Goal: Task Accomplishment & Management: Manage account settings

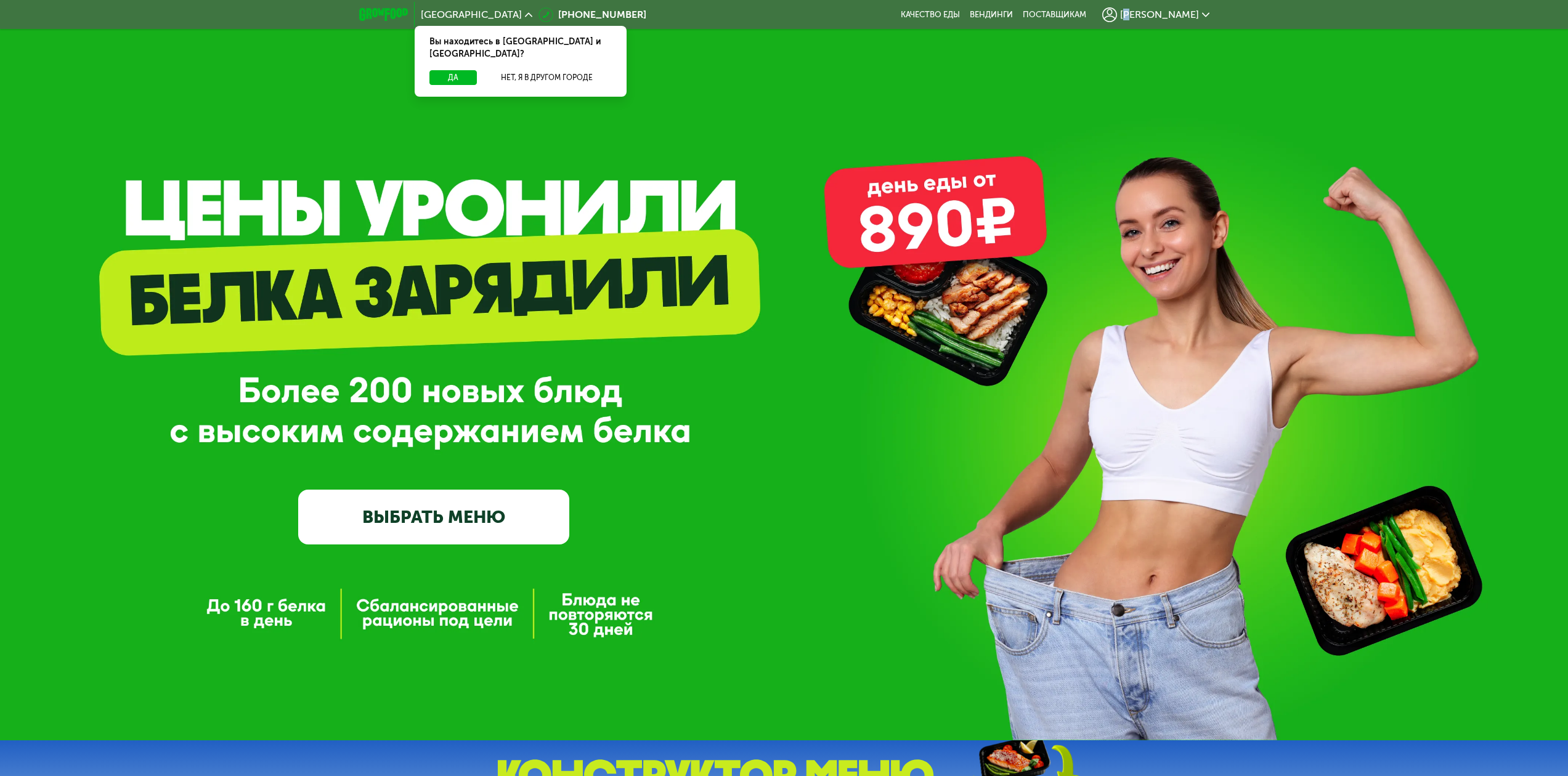
click at [1181, 11] on span "[PERSON_NAME]" at bounding box center [1159, 15] width 79 height 10
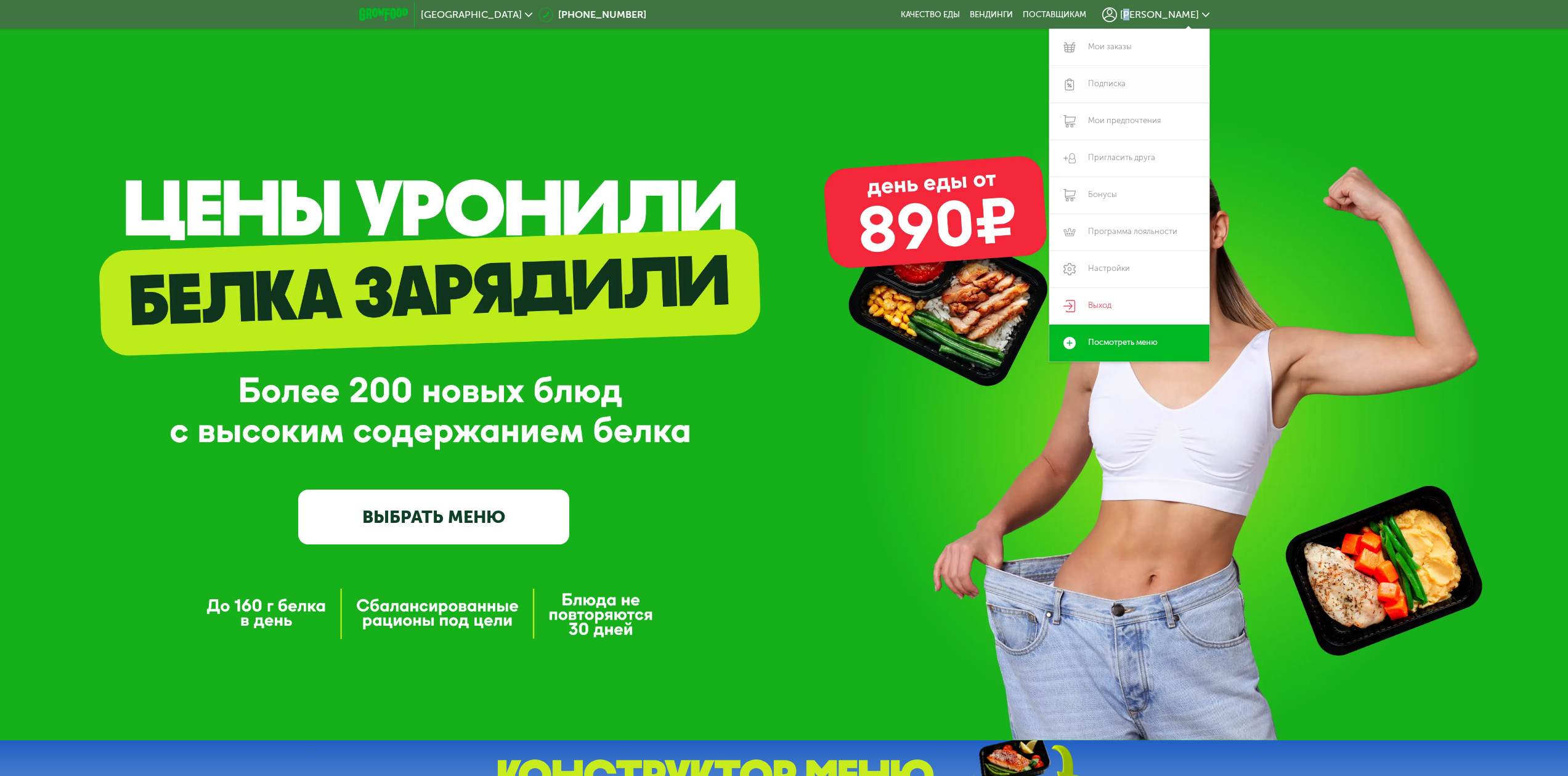
click at [1124, 88] on link "Подписка" at bounding box center [1129, 84] width 160 height 37
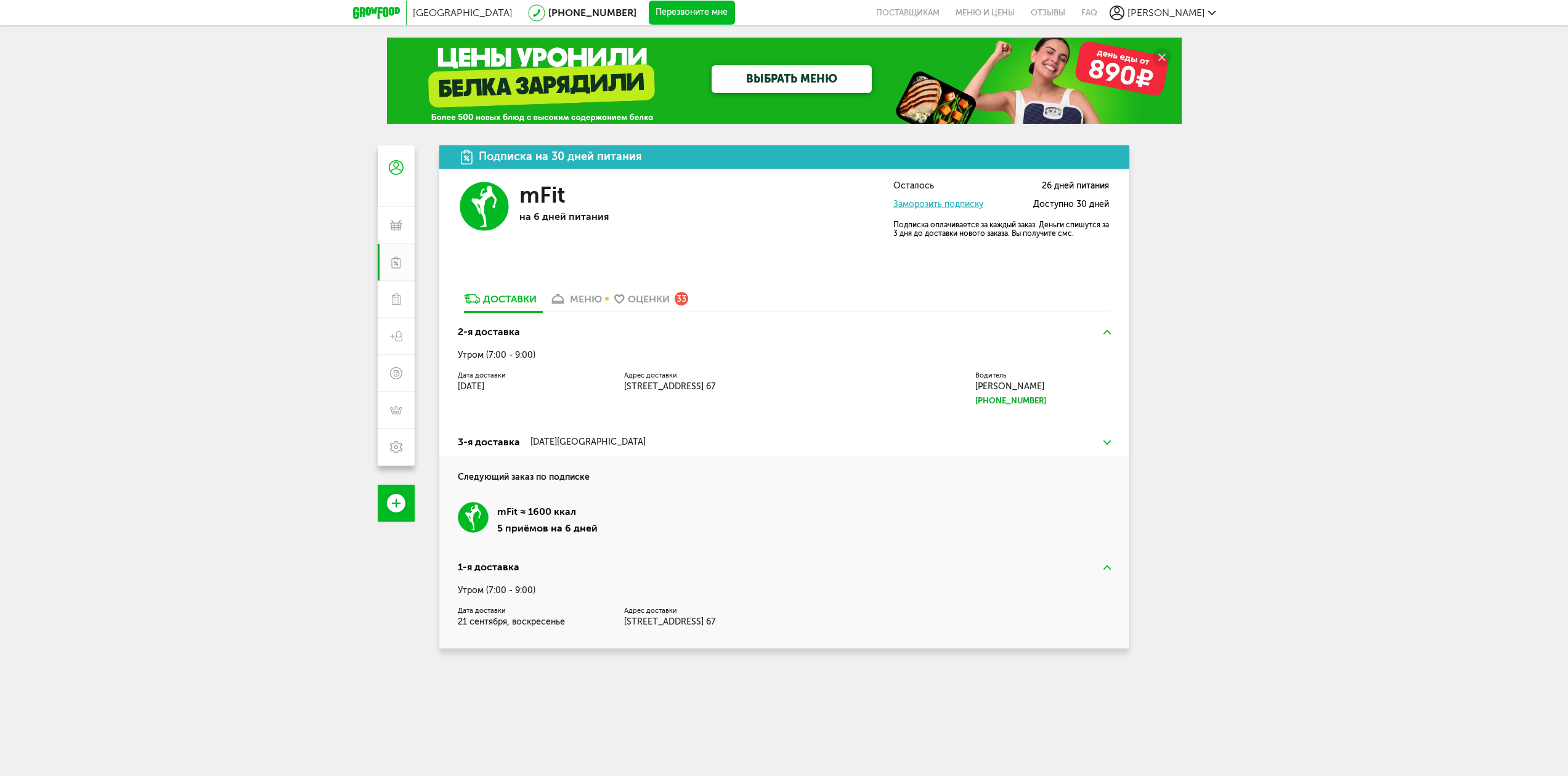
click at [590, 297] on div "меню" at bounding box center [586, 299] width 32 height 11
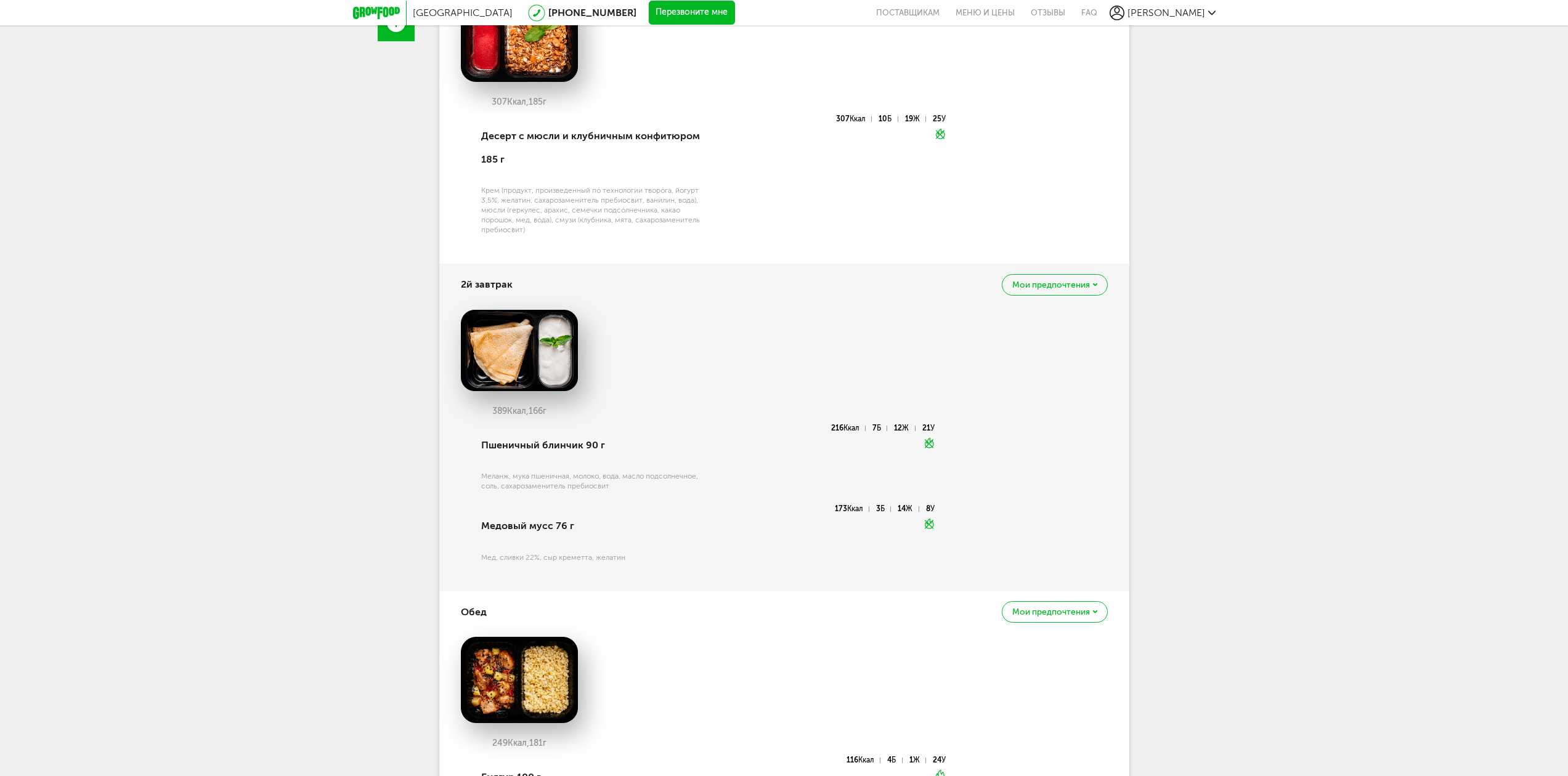
scroll to position [49, 0]
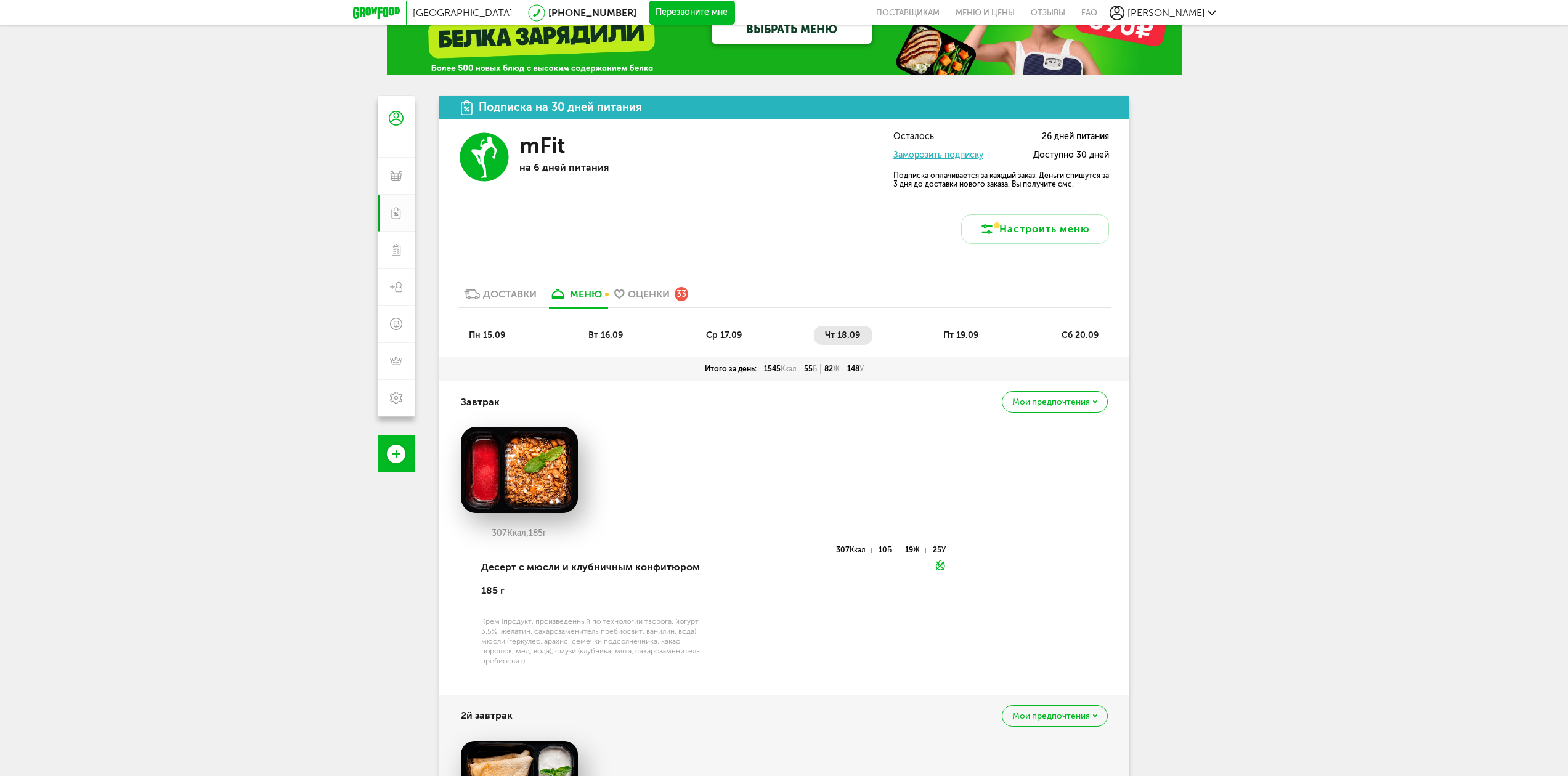
click at [949, 334] on span "пт 19.09" at bounding box center [960, 335] width 35 height 11
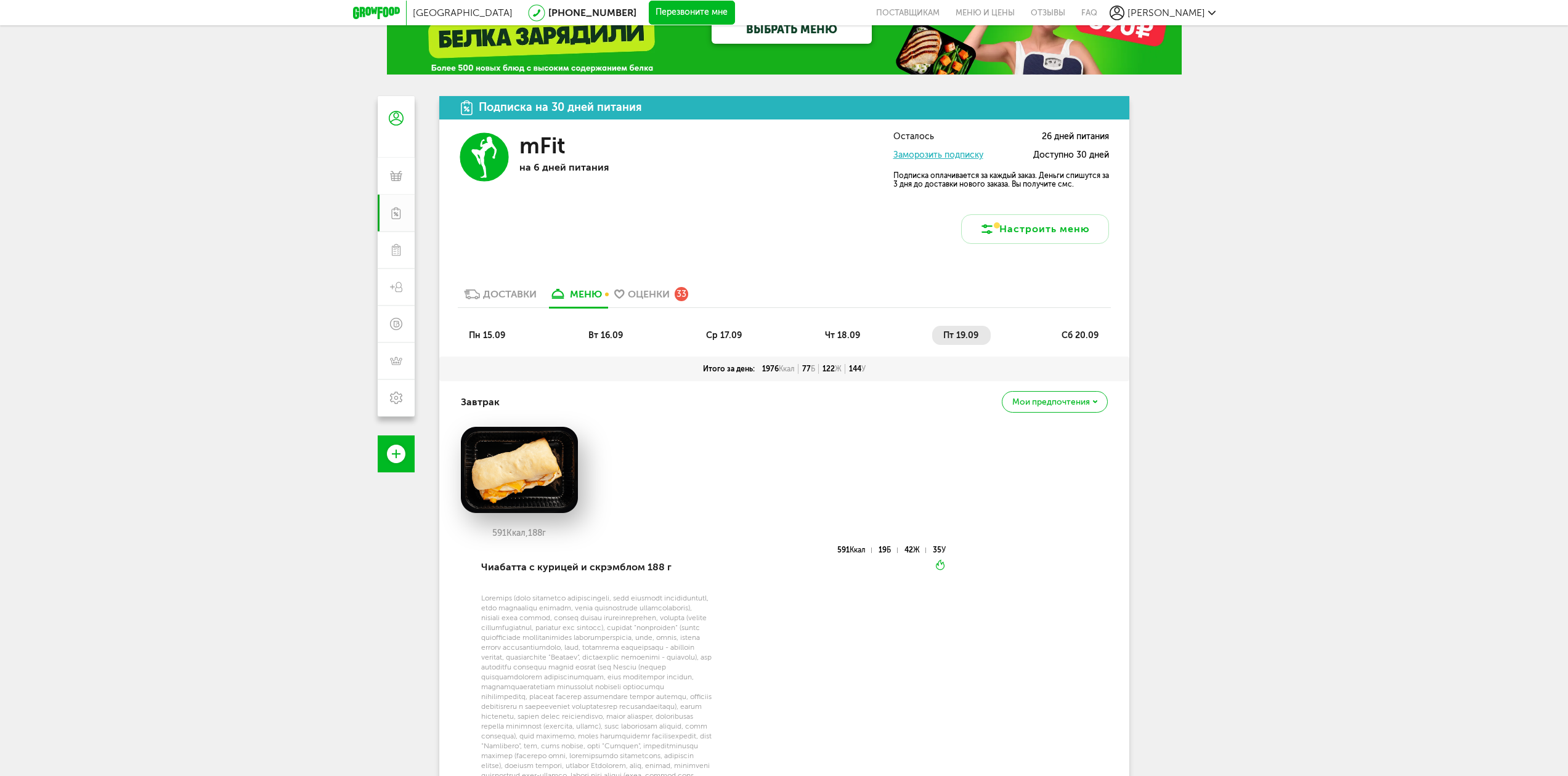
click at [1069, 335] on span "сб 20.09" at bounding box center [1080, 335] width 37 height 11
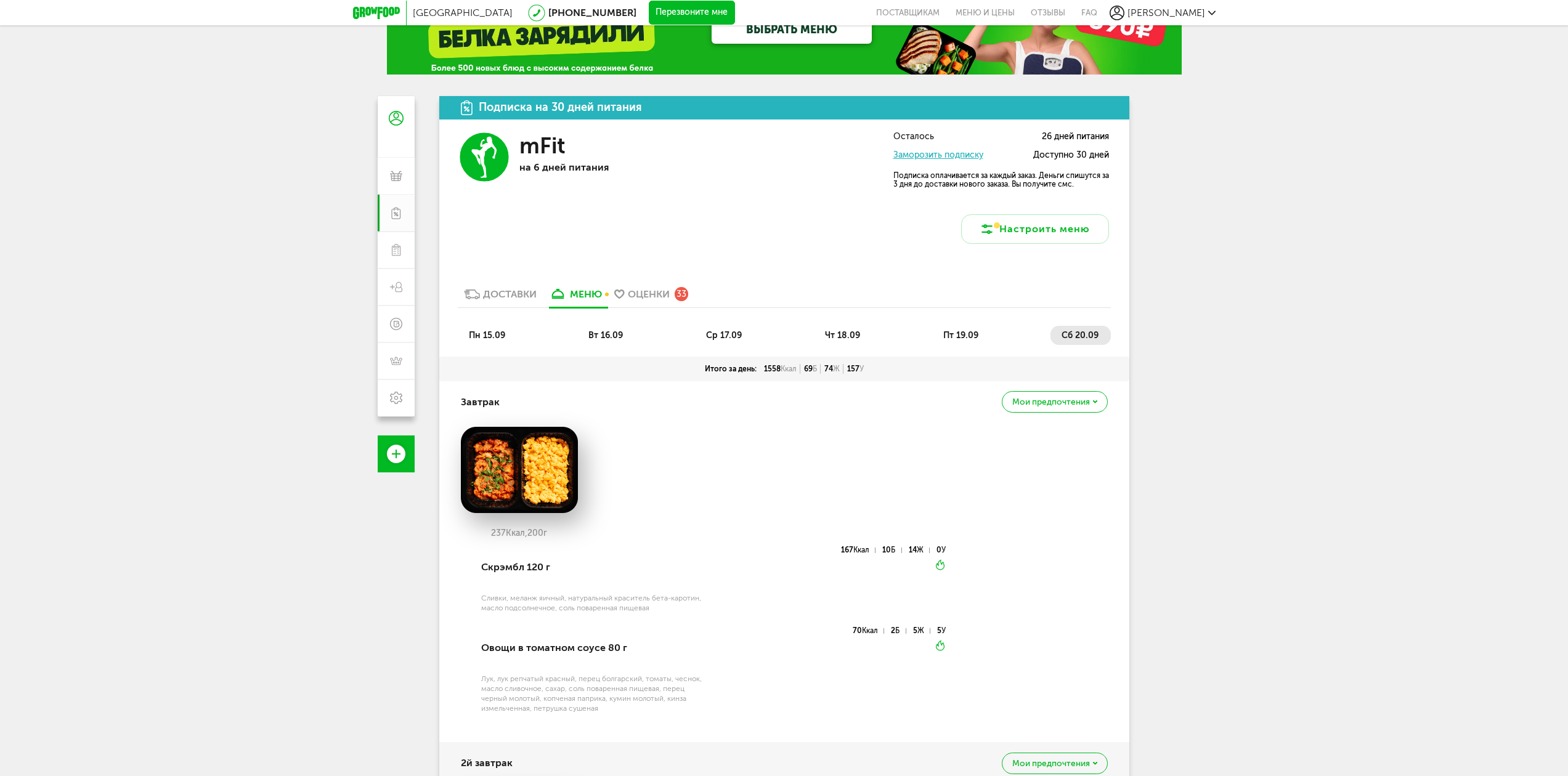
click at [978, 342] on li "пт 19.09" at bounding box center [961, 335] width 58 height 19
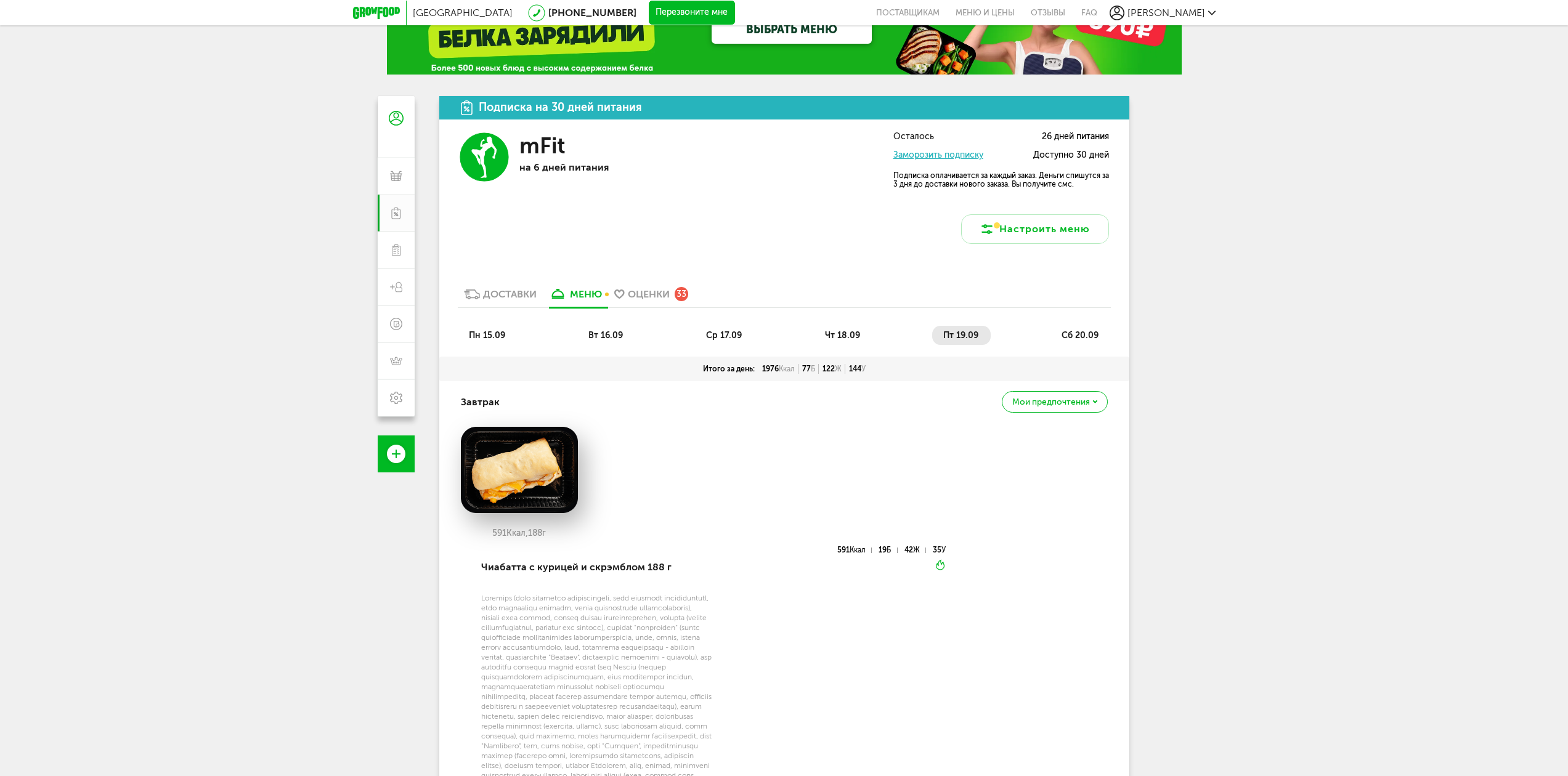
click at [1089, 337] on span "сб 20.09" at bounding box center [1080, 335] width 37 height 11
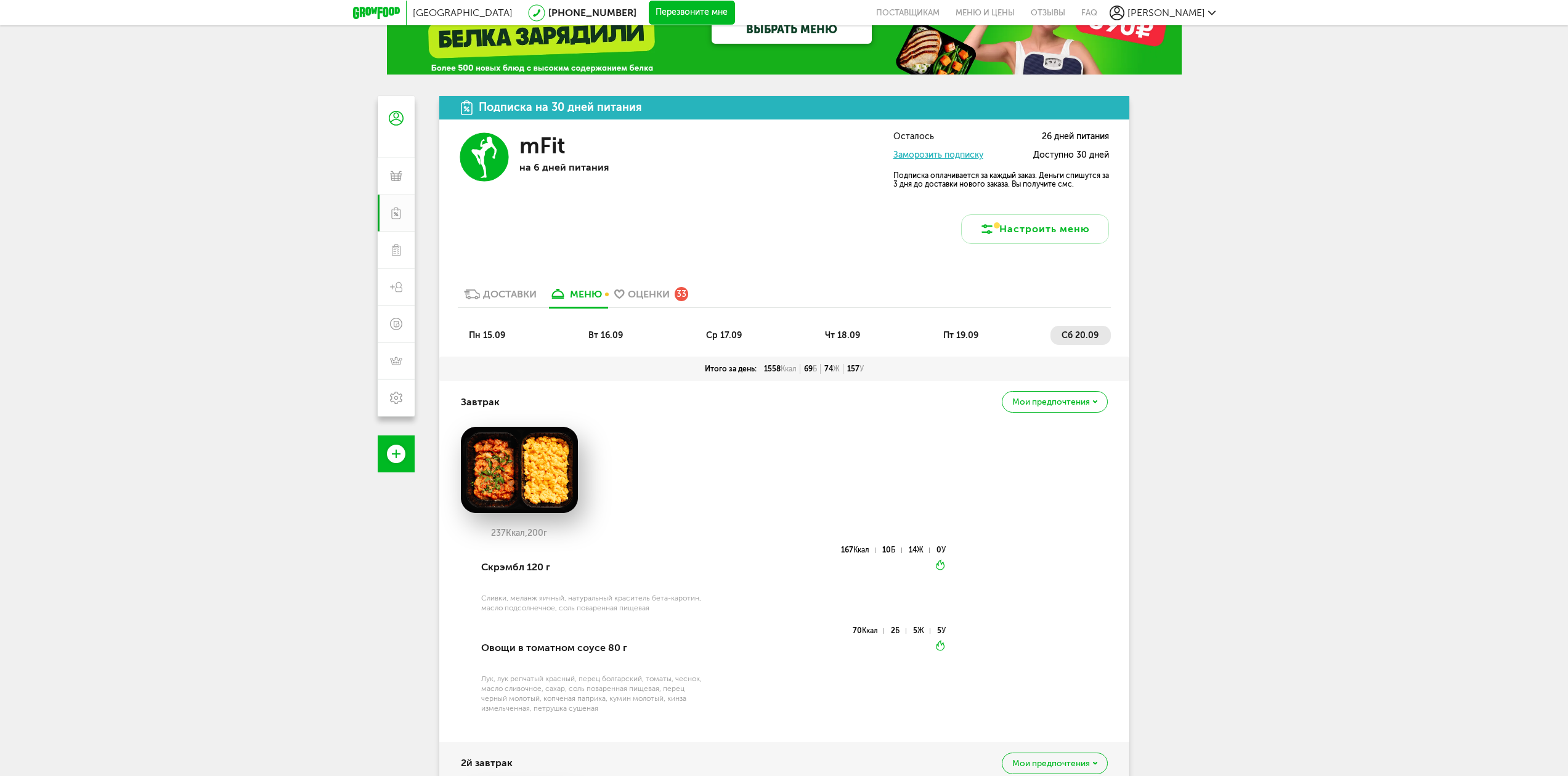
click at [958, 331] on span "пт 19.09" at bounding box center [960, 335] width 35 height 11
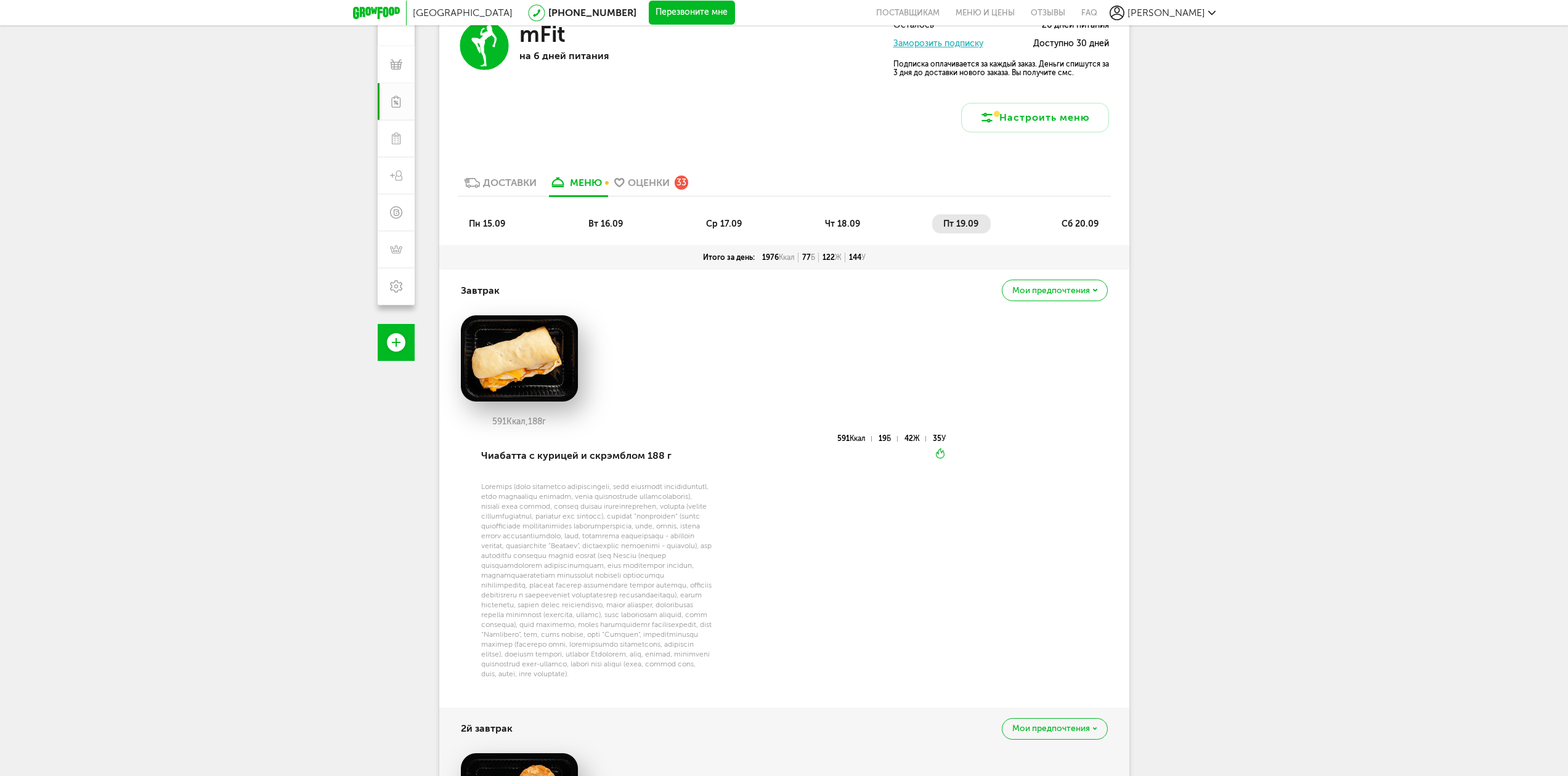
scroll to position [111, 0]
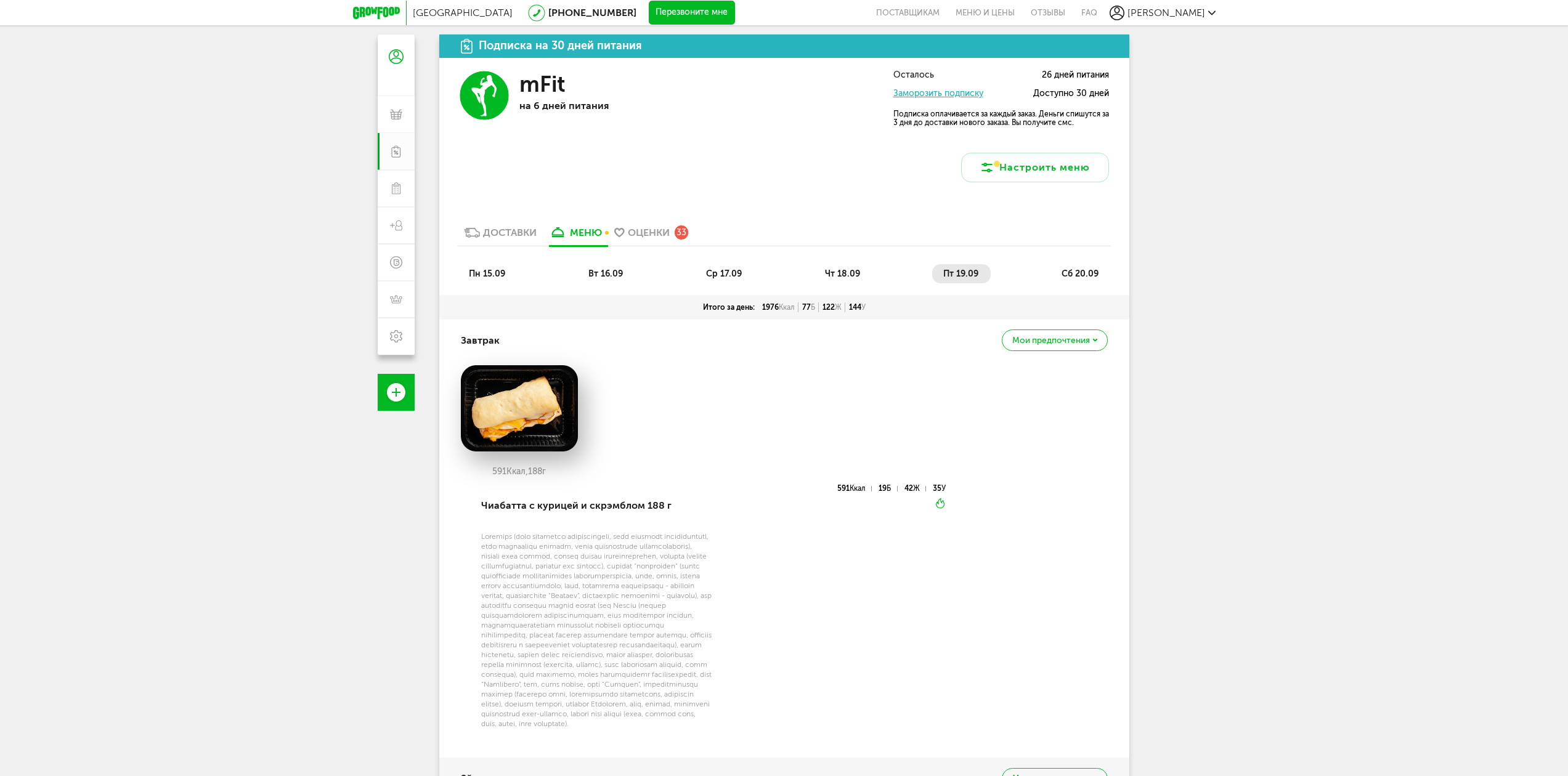
click at [842, 275] on span "чт 18.09" at bounding box center [842, 273] width 35 height 11
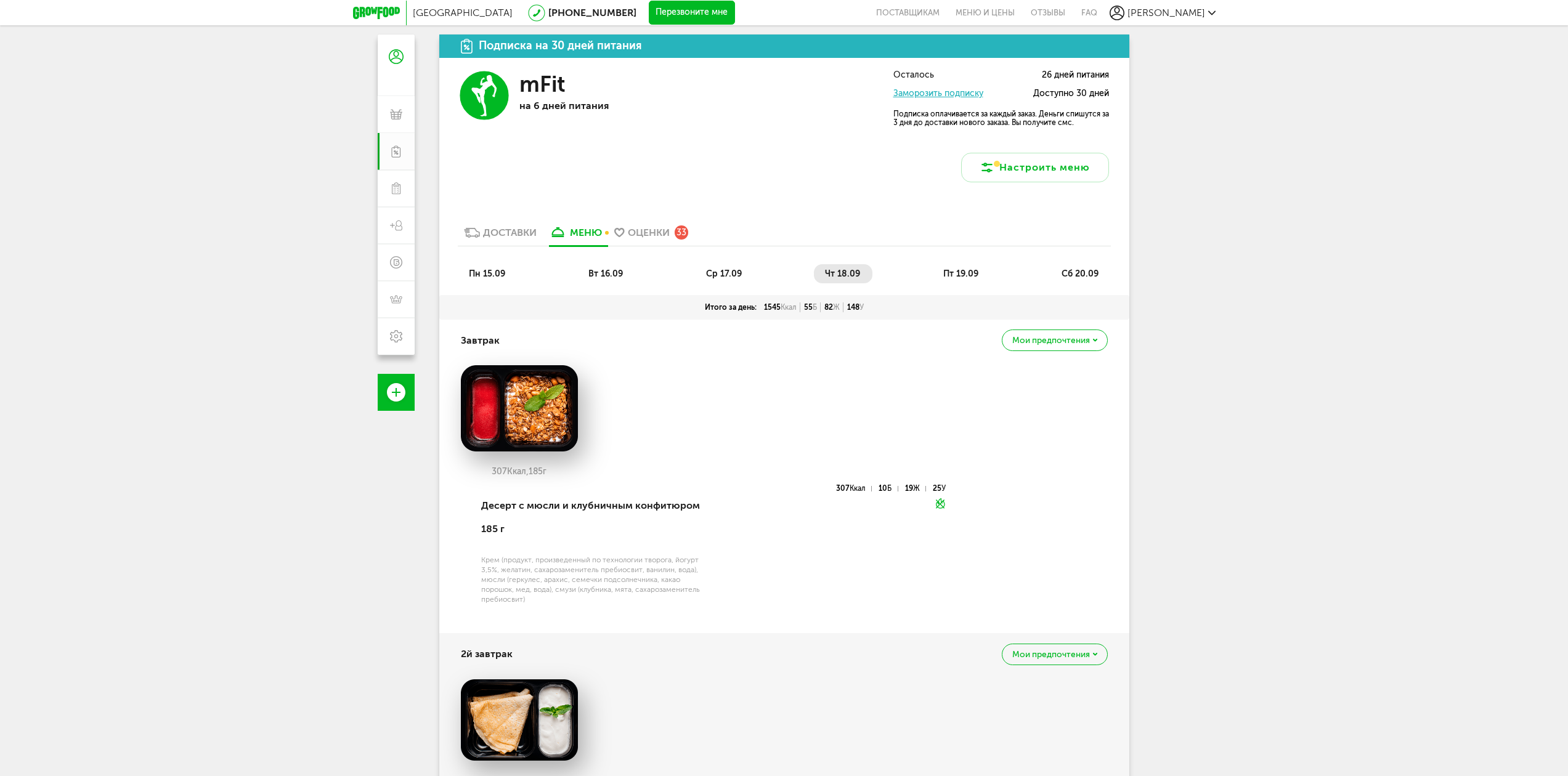
click at [501, 233] on div "Доставки" at bounding box center [510, 232] width 54 height 11
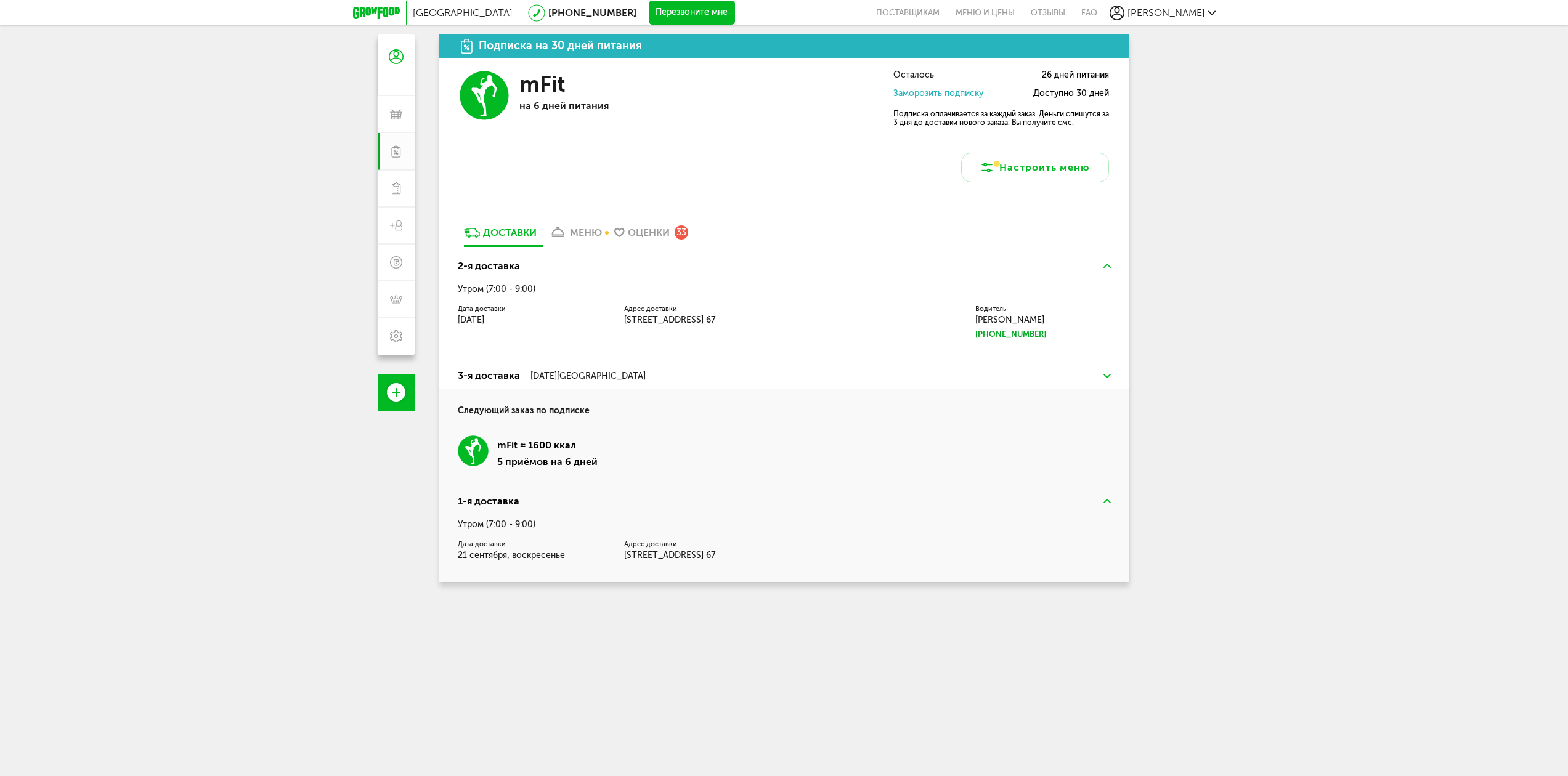
click at [586, 238] on div "меню" at bounding box center [586, 232] width 32 height 11
